Goal: Information Seeking & Learning: Learn about a topic

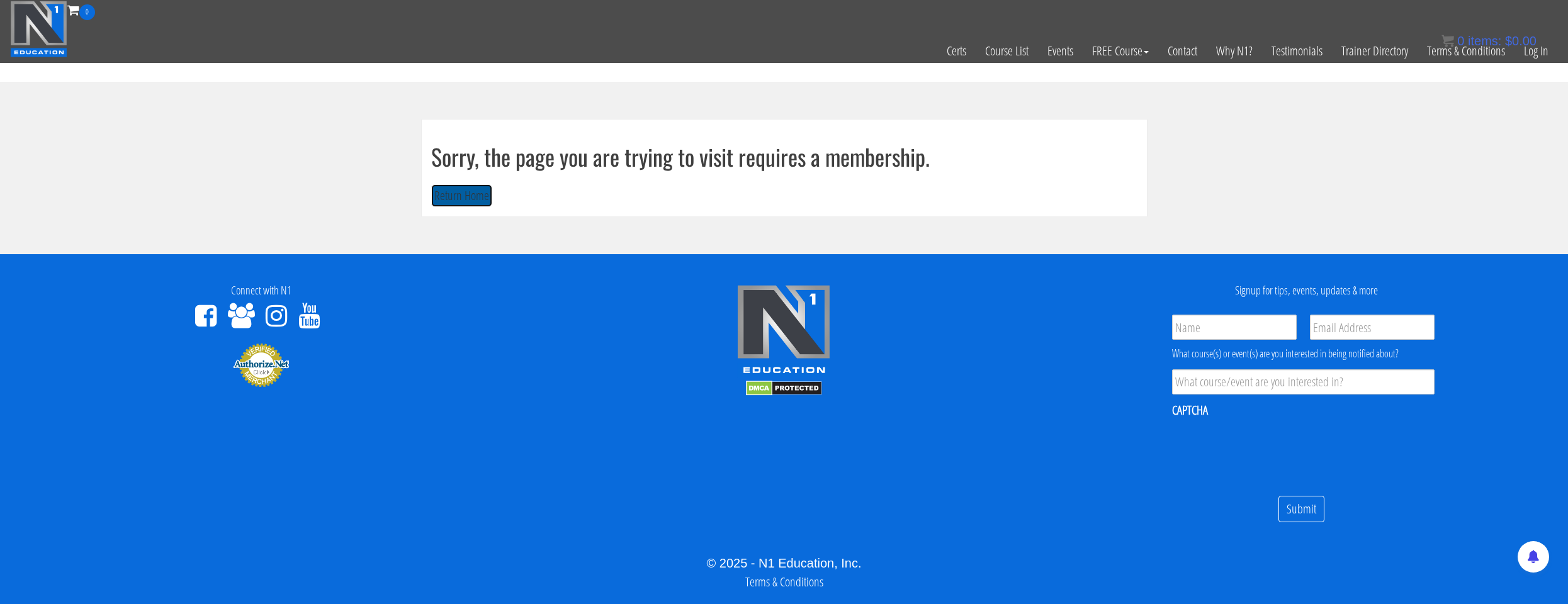
click at [476, 204] on button "Return Home" at bounding box center [462, 195] width 61 height 23
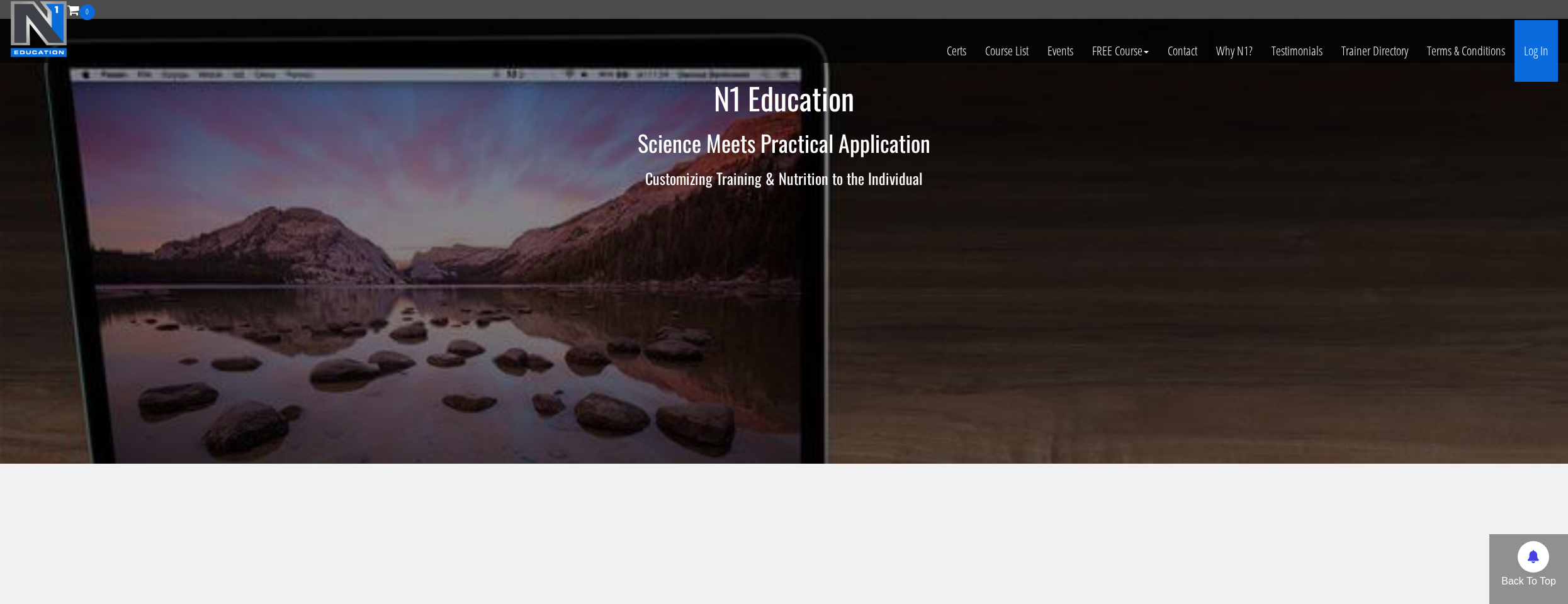
click at [1534, 57] on link "Log In" at bounding box center [1536, 51] width 43 height 62
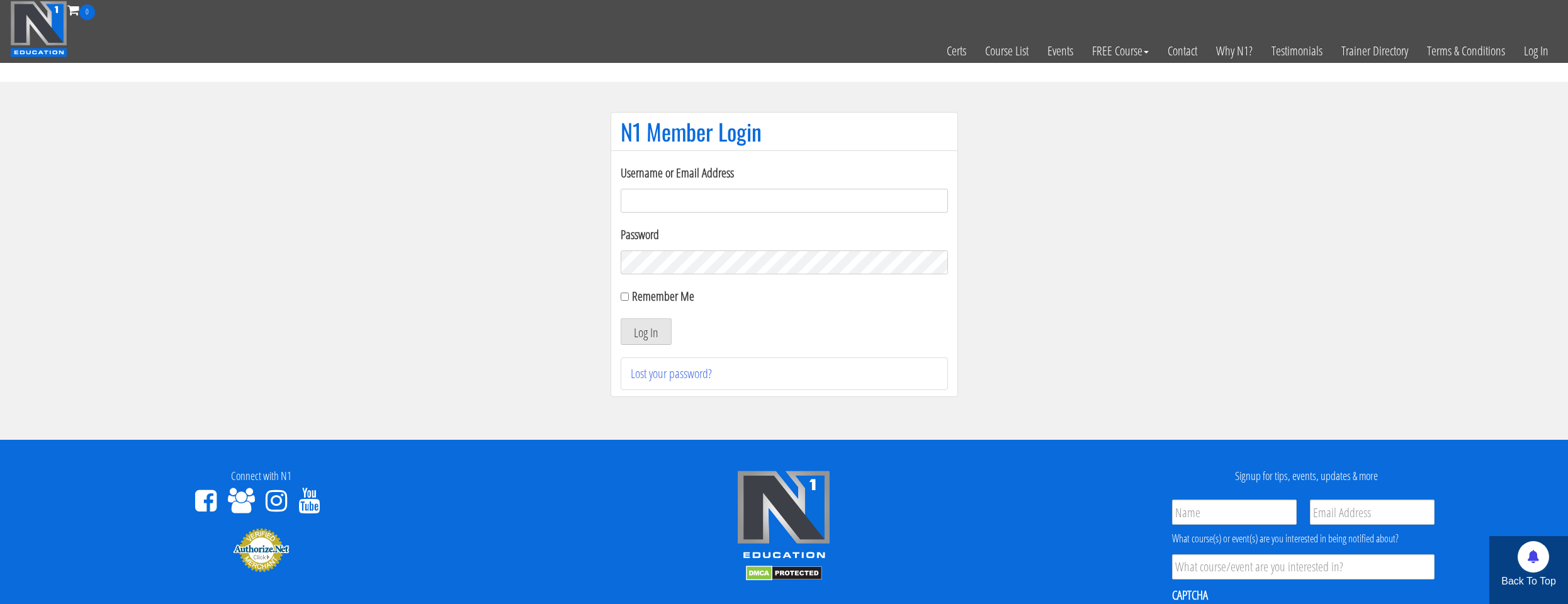
click at [898, 206] on input "Username or Email Address" at bounding box center [784, 201] width 327 height 24
type input "natejb344@hotmail.com"
click at [662, 334] on button "Log In" at bounding box center [646, 332] width 51 height 27
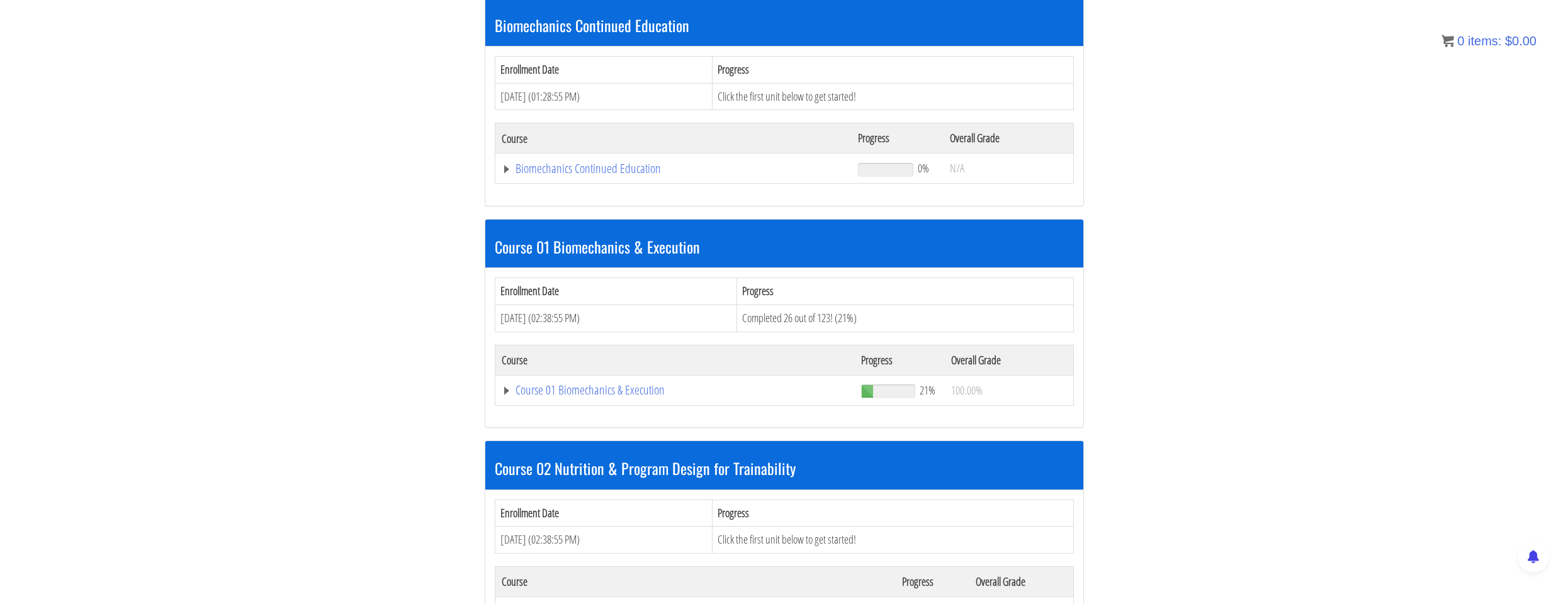
scroll to position [377, 0]
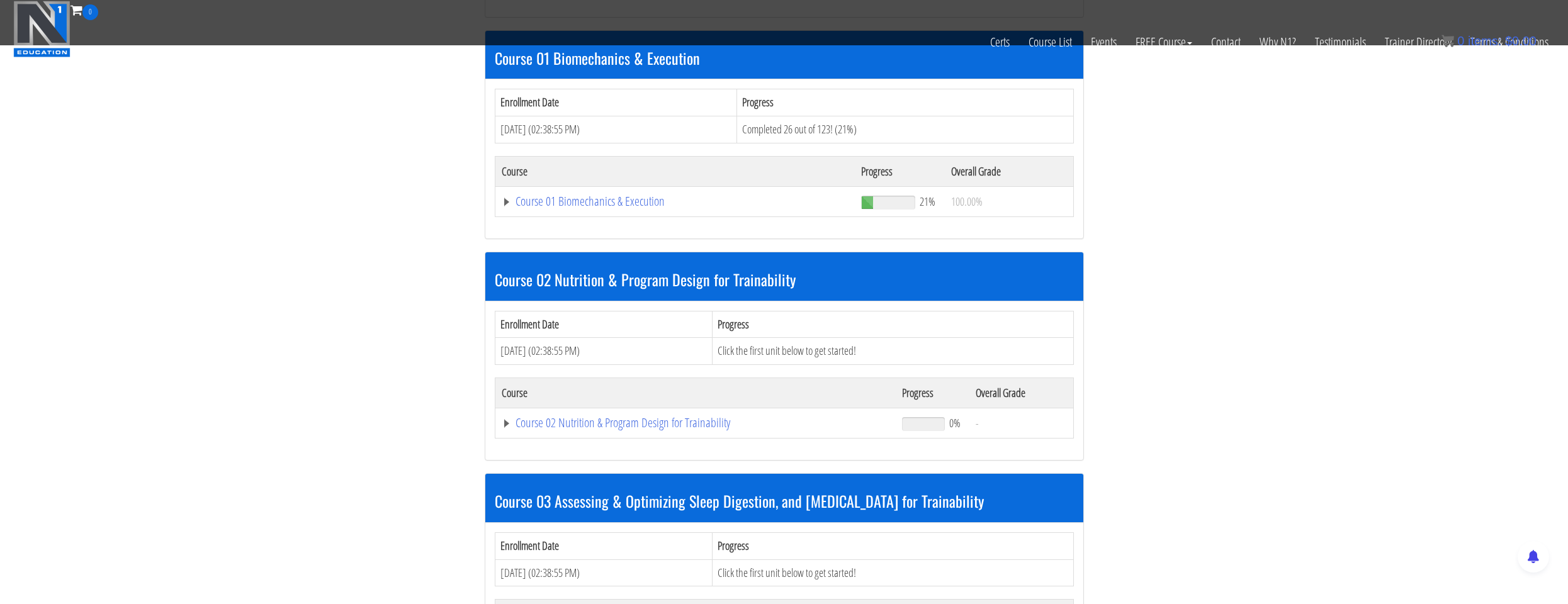
click at [601, 214] on td "Course 01 Biomechanics & Execution" at bounding box center [675, 201] width 360 height 30
click at [601, 208] on link "Course 01 Biomechanics & Execution" at bounding box center [675, 202] width 347 height 13
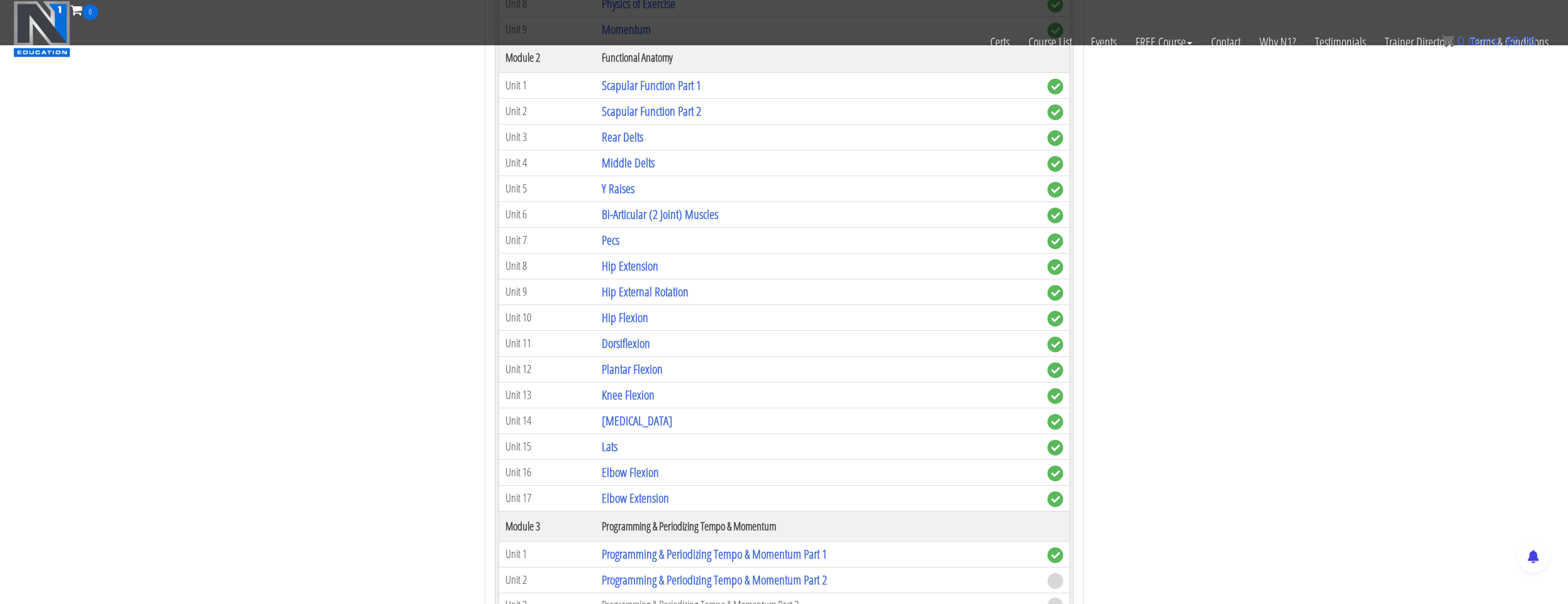
scroll to position [1069, 0]
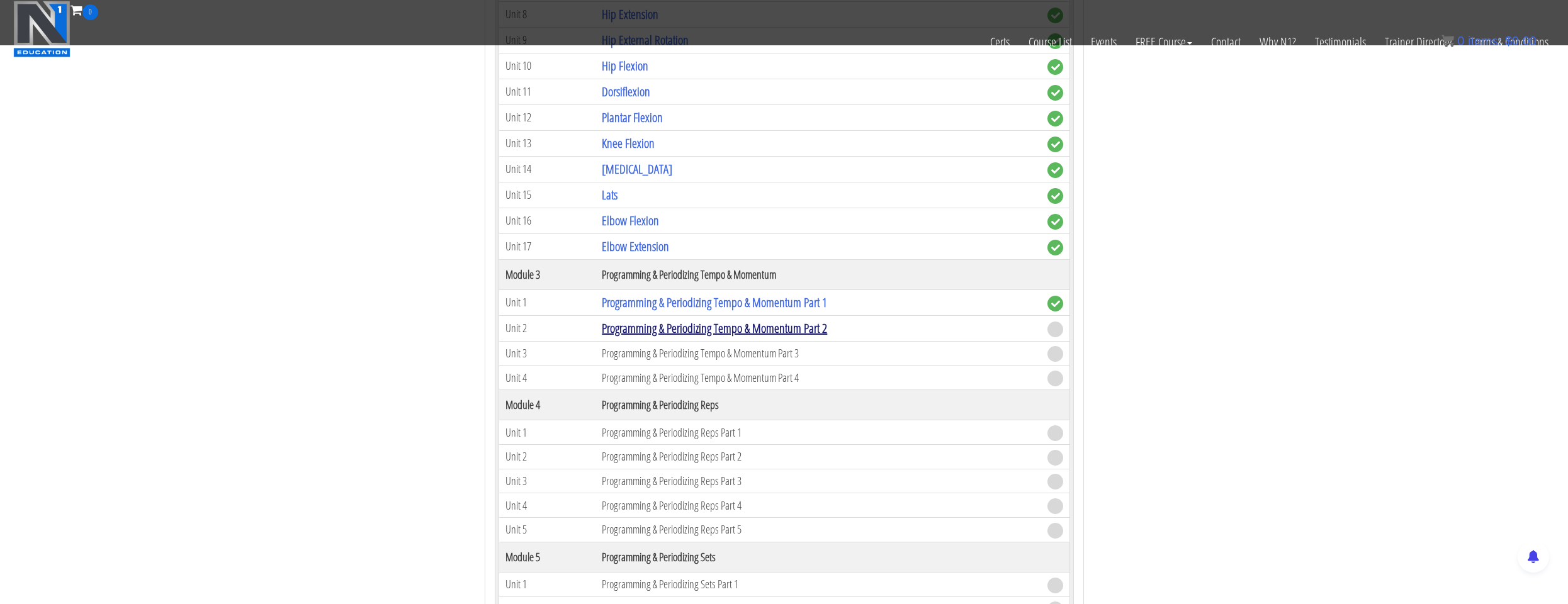
click at [680, 327] on link "Programming & Periodizing Tempo & Momentum Part 2" at bounding box center [714, 328] width 226 height 17
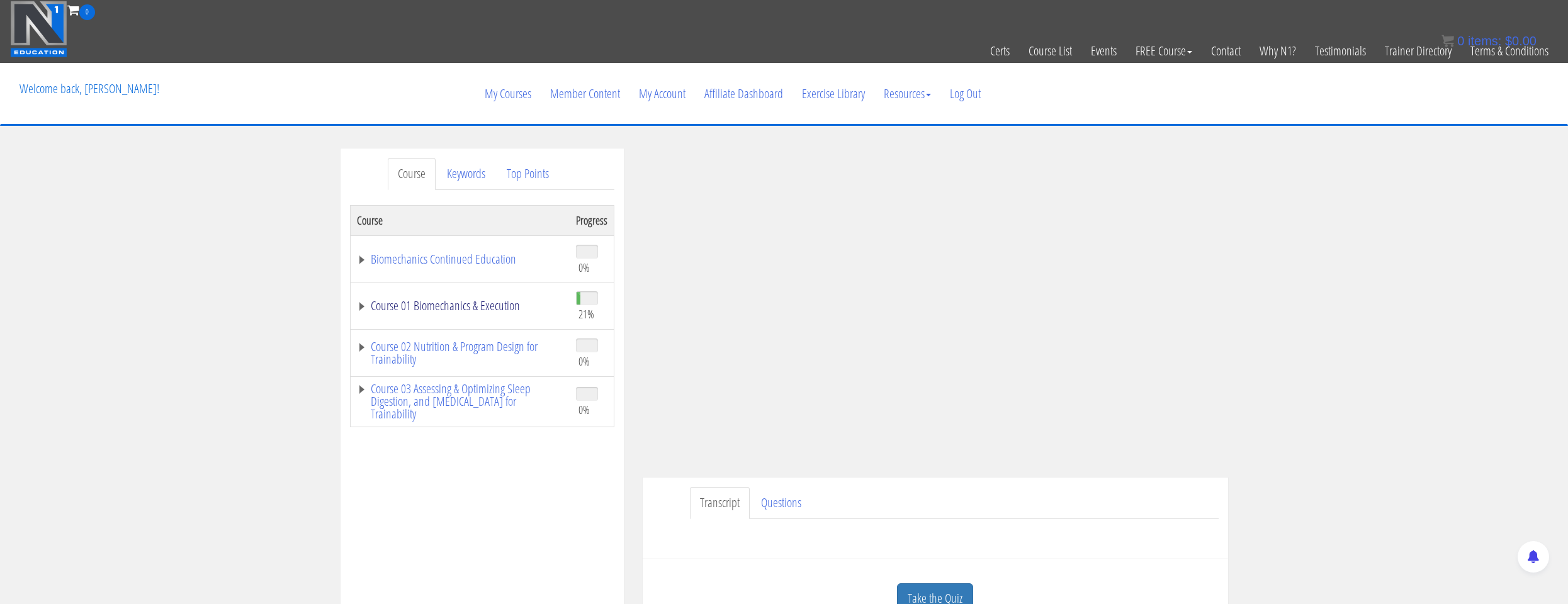
click at [545, 307] on link "Course 01 Biomechanics & Execution" at bounding box center [460, 306] width 207 height 13
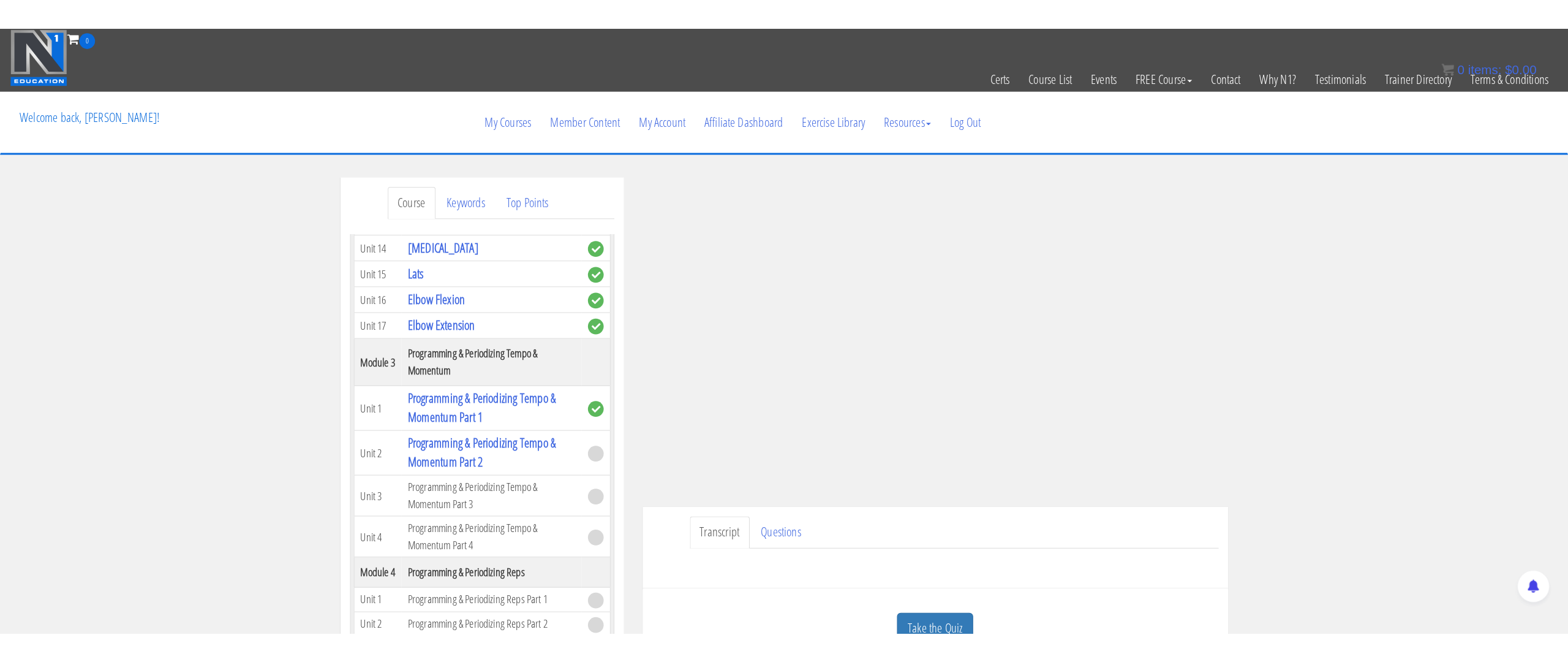
scroll to position [858, 0]
